Goal: Complete application form: Complete application form

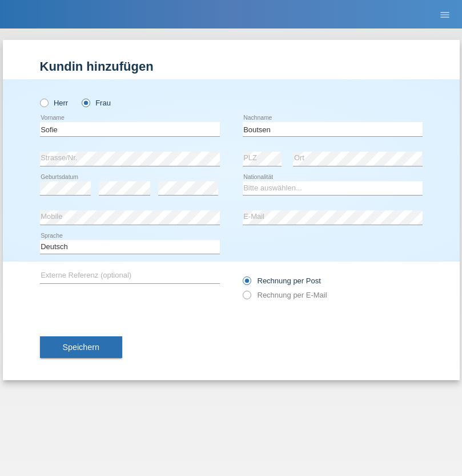
type input "Boutsen"
select select "DE"
select select "C"
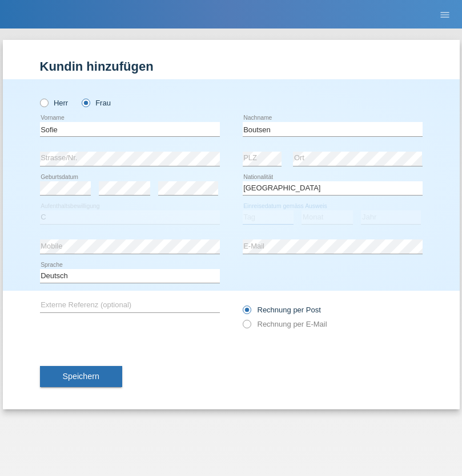
select select "24"
select select "08"
select select "2015"
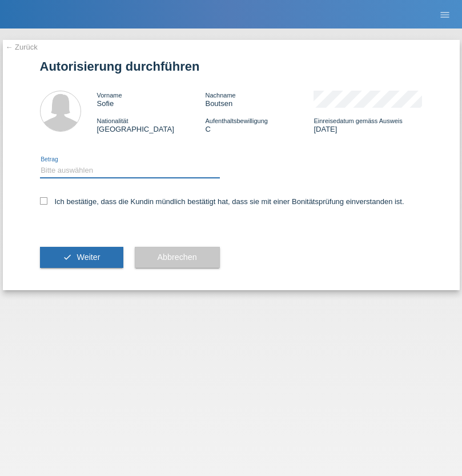
select select "1"
checkbox input "true"
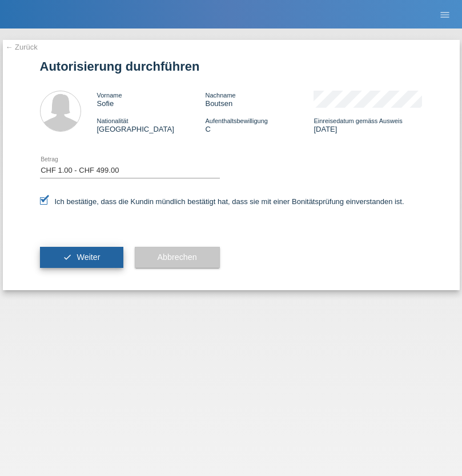
click at [81, 257] on span "Weiter" at bounding box center [87, 257] width 23 height 9
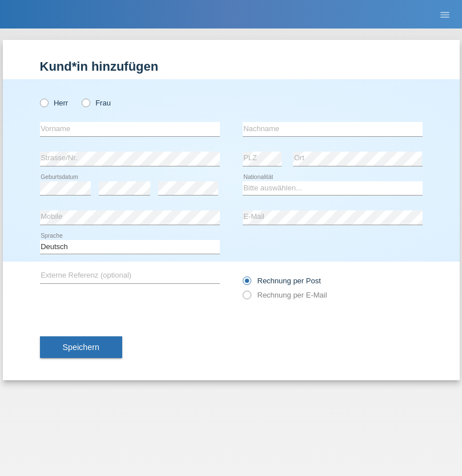
radio input "true"
click at [130, 129] on input "text" at bounding box center [130, 129] width 180 height 14
type input "Caicedo Medina"
click at [332, 129] on input "text" at bounding box center [332, 129] width 180 height 14
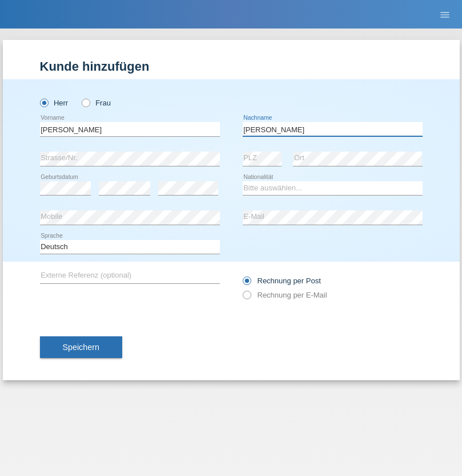
type input "Marlon"
select select "ES"
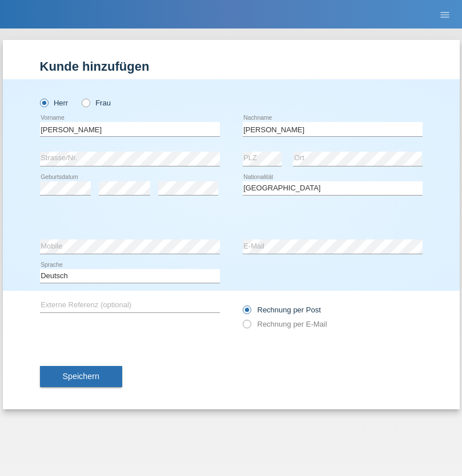
select select "C"
select select "25"
select select "03"
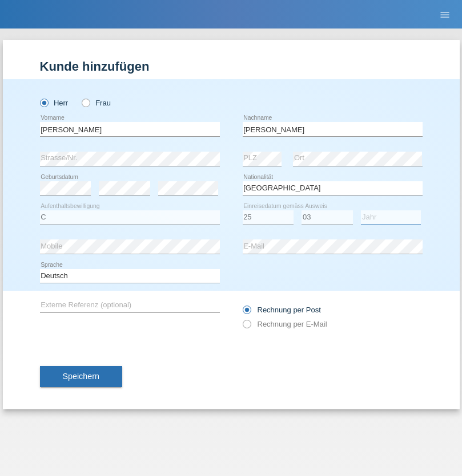
select select "2021"
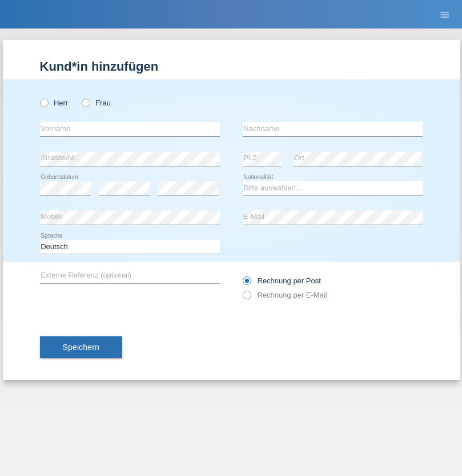
radio input "true"
click at [130, 129] on input "text" at bounding box center [130, 129] width 180 height 14
type input "firat"
click at [332, 129] on input "text" at bounding box center [332, 129] width 180 height 14
type input "kara"
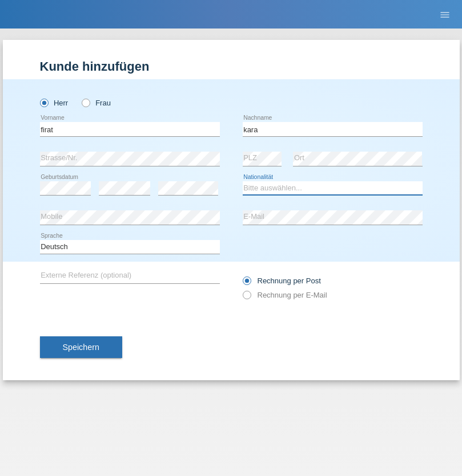
select select "CH"
